Goal: Purchase product/service

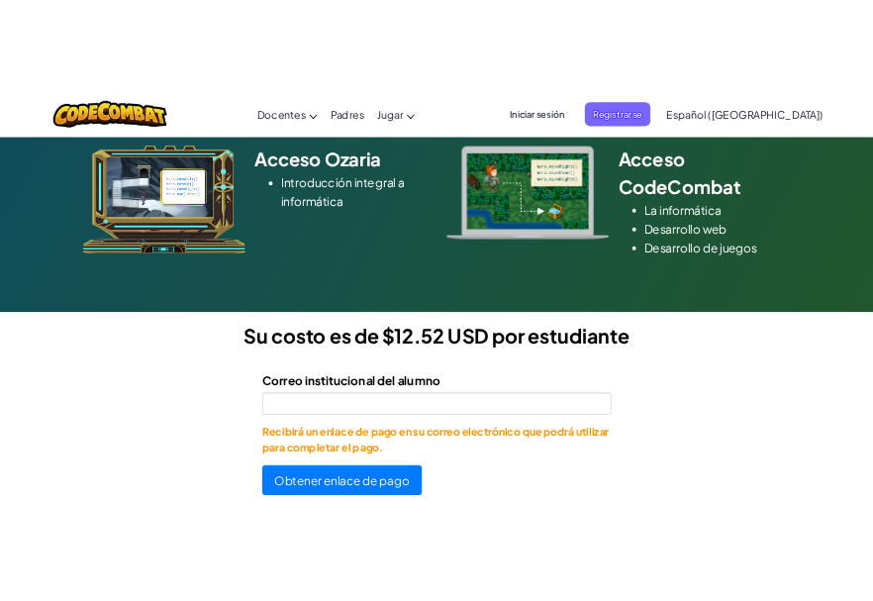
scroll to position [297, 0]
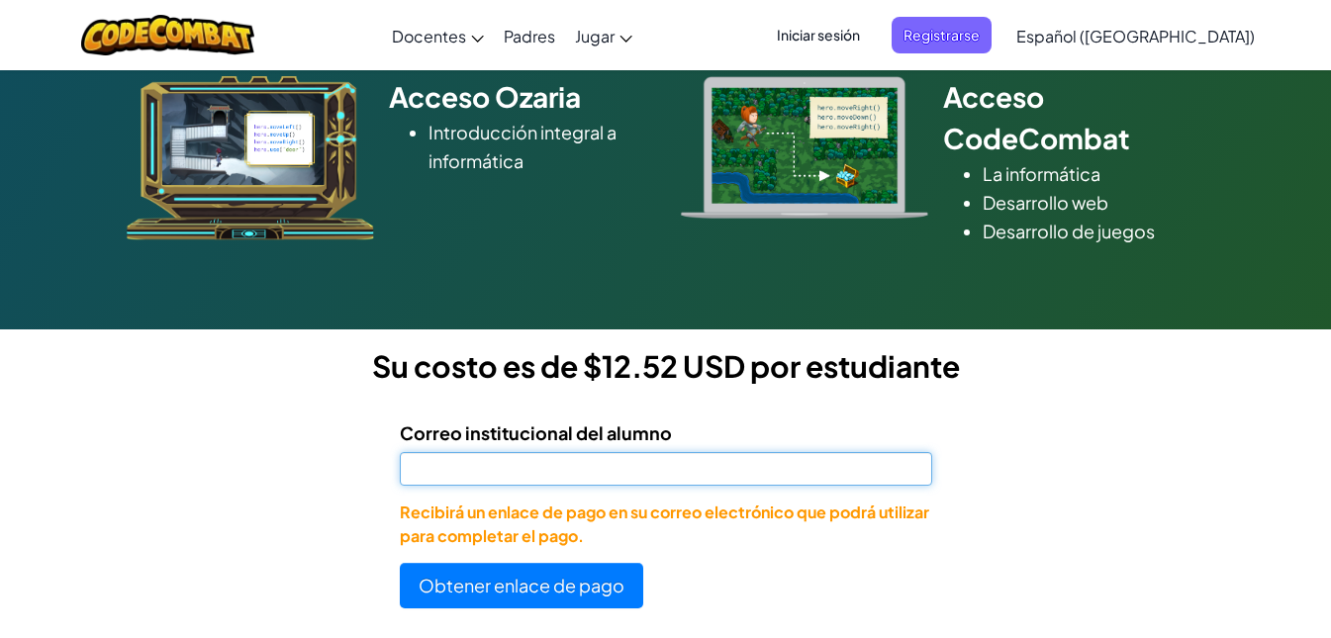
click at [605, 472] on input "Correo institucional del alumno" at bounding box center [666, 469] width 532 height 34
click at [551, 469] on input "al" at bounding box center [666, 469] width 532 height 34
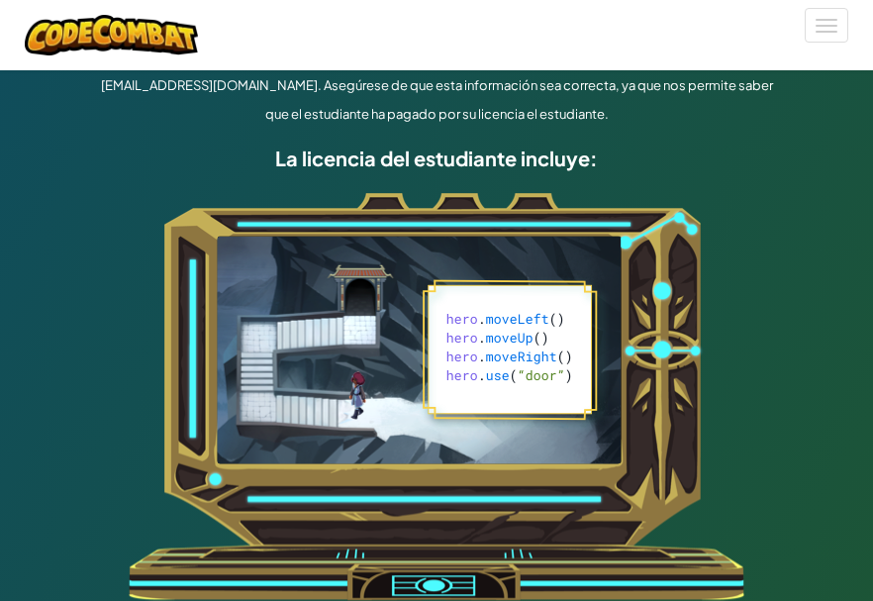
click at [519, 217] on img at bounding box center [437, 397] width 617 height 409
click at [506, 276] on img at bounding box center [437, 397] width 617 height 409
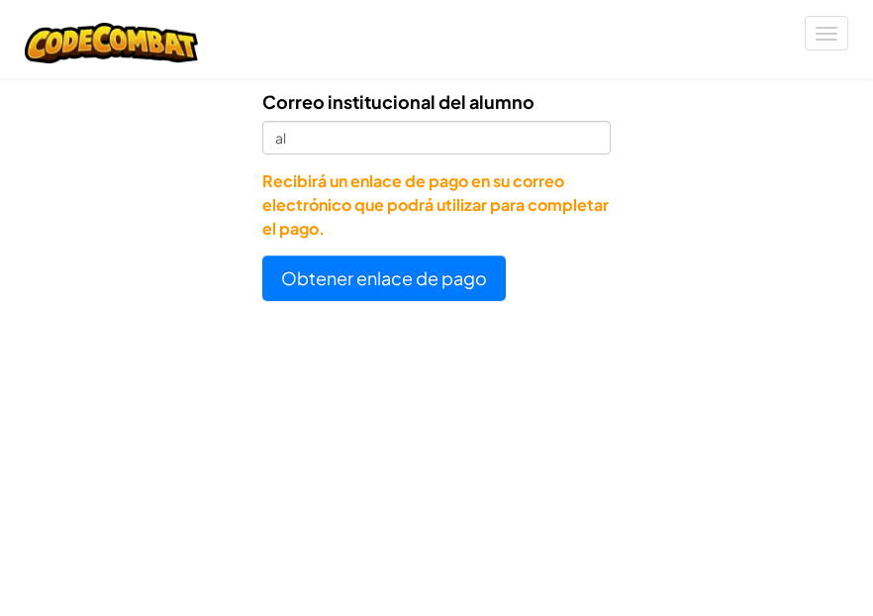
scroll to position [1485, 0]
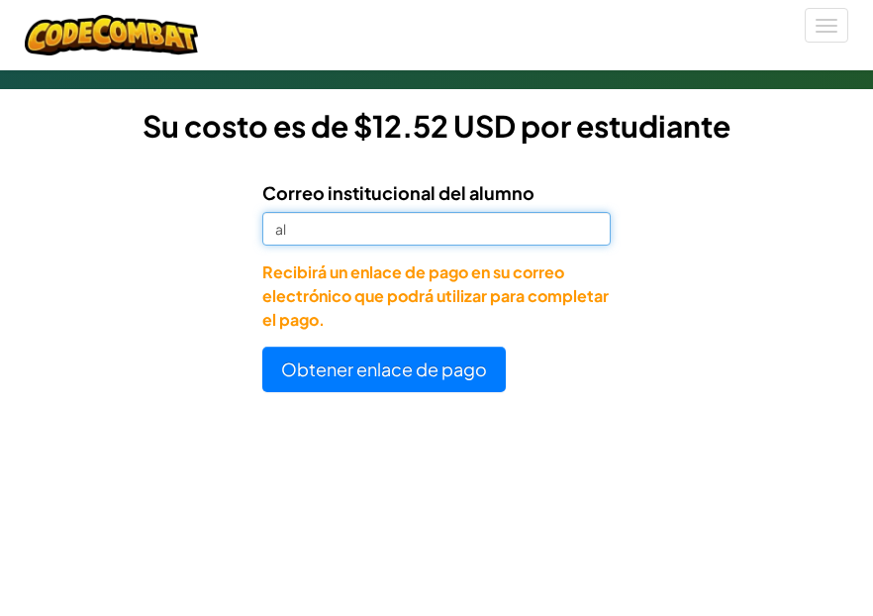
click at [423, 228] on input "al" at bounding box center [436, 229] width 349 height 34
click at [417, 234] on input "al07146921" at bounding box center [436, 229] width 349 height 34
type input "[EMAIL_ADDRESS][DOMAIN_NAME]"
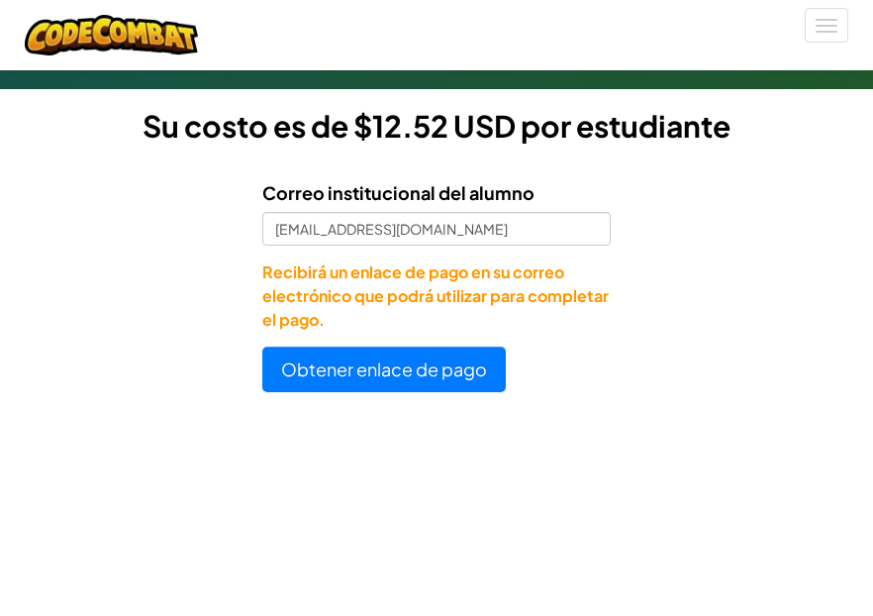
click at [422, 291] on p "Recibirá un enlace de pago en su correo electrónico que podrá utilizar para com…" at bounding box center [436, 295] width 349 height 71
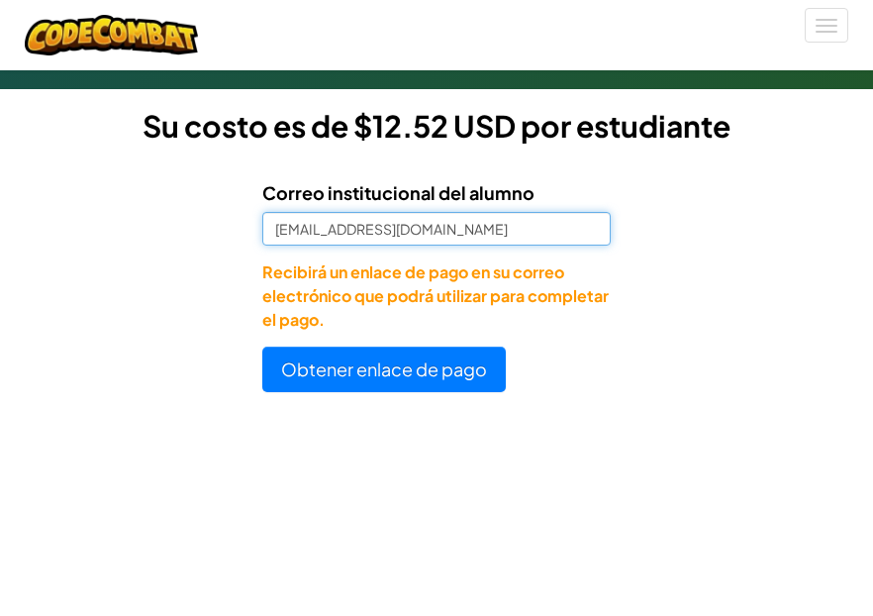
drag, startPoint x: 481, startPoint y: 228, endPoint x: 159, endPoint y: 228, distance: 321.6
click at [159, 228] on form "Correo institucional del alumno [EMAIL_ADDRESS][DOMAIN_NAME] Recibirá un enlace…" at bounding box center [305, 277] width 611 height 229
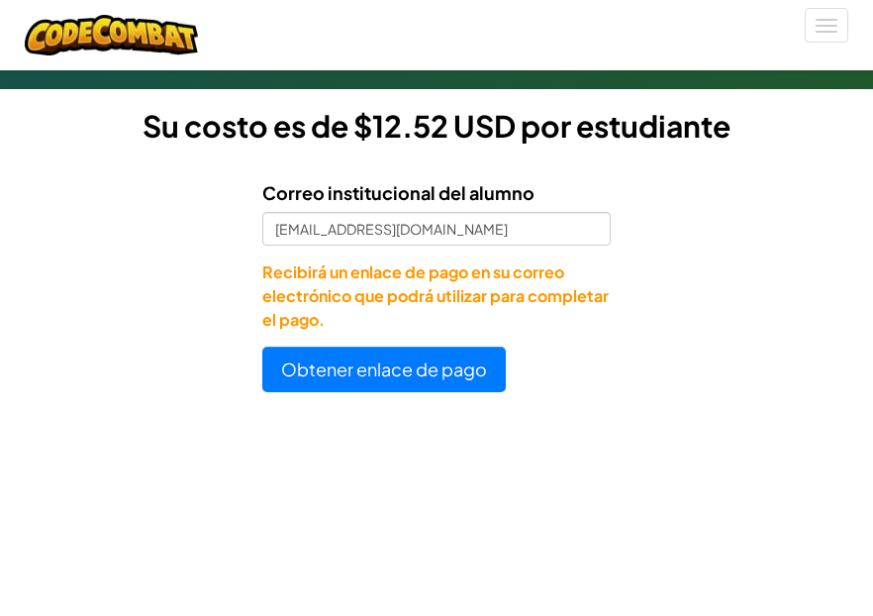
click at [568, 301] on p "Recibirá un enlace de pago en su correo electrónico que podrá utilizar para com…" at bounding box center [436, 295] width 349 height 71
click at [444, 369] on button "Obtener enlace de pago" at bounding box center [383, 369] width 243 height 46
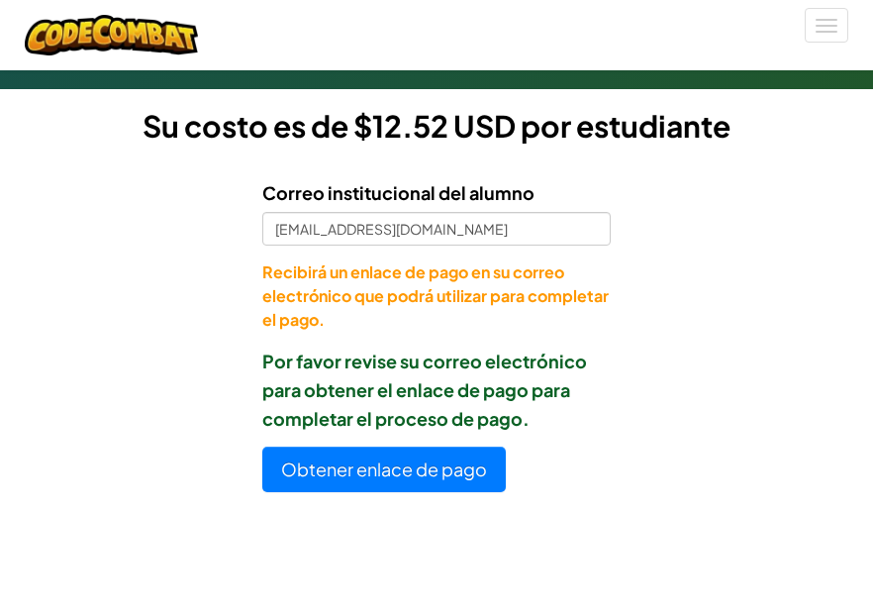
click at [514, 312] on p "Recibirá un enlace de pago en su correo electrónico que podrá utilizar para com…" at bounding box center [436, 295] width 349 height 71
